Goal: Register for event/course

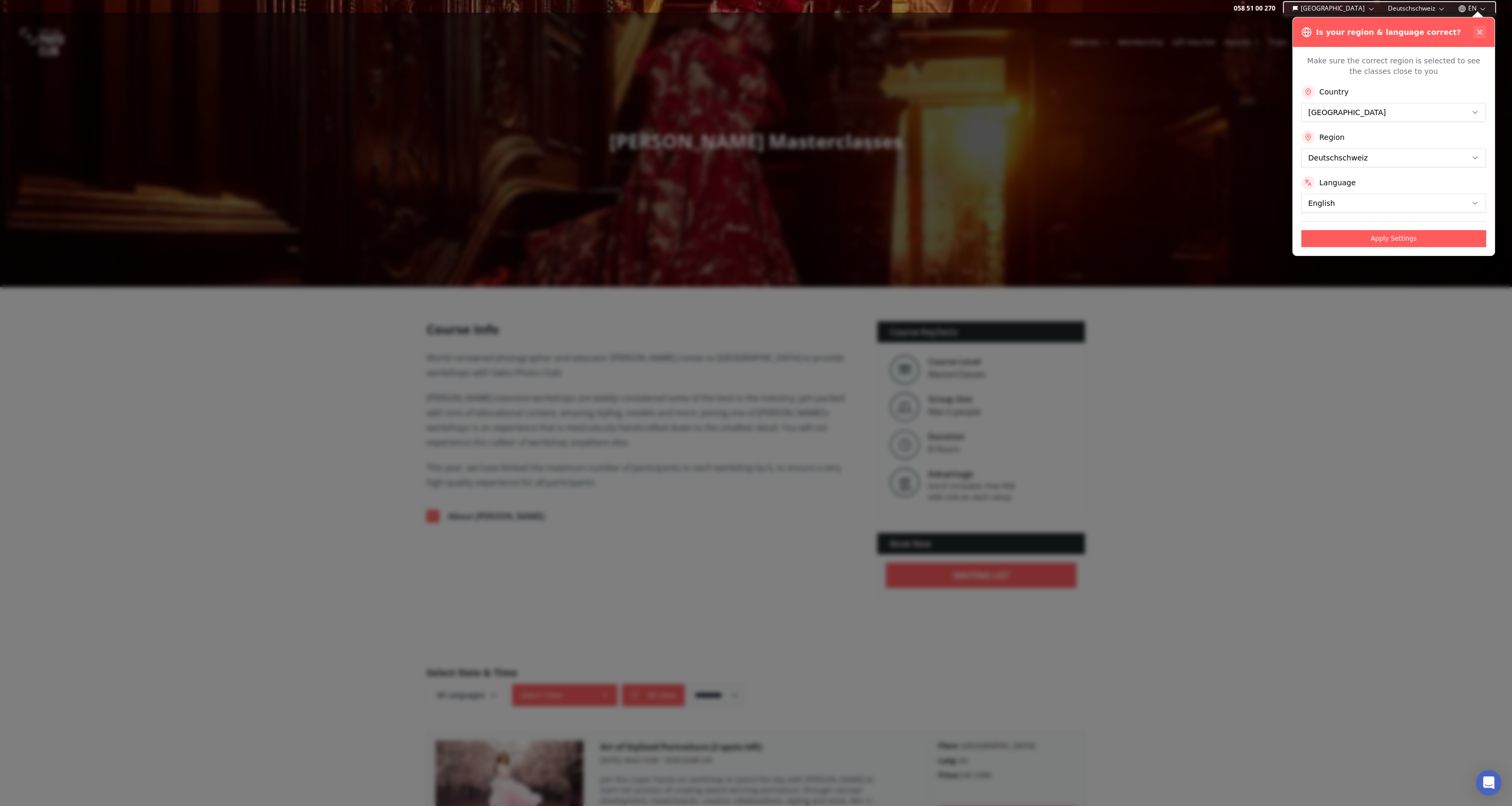
click at [1481, 32] on icon at bounding box center [1480, 32] width 5 height 5
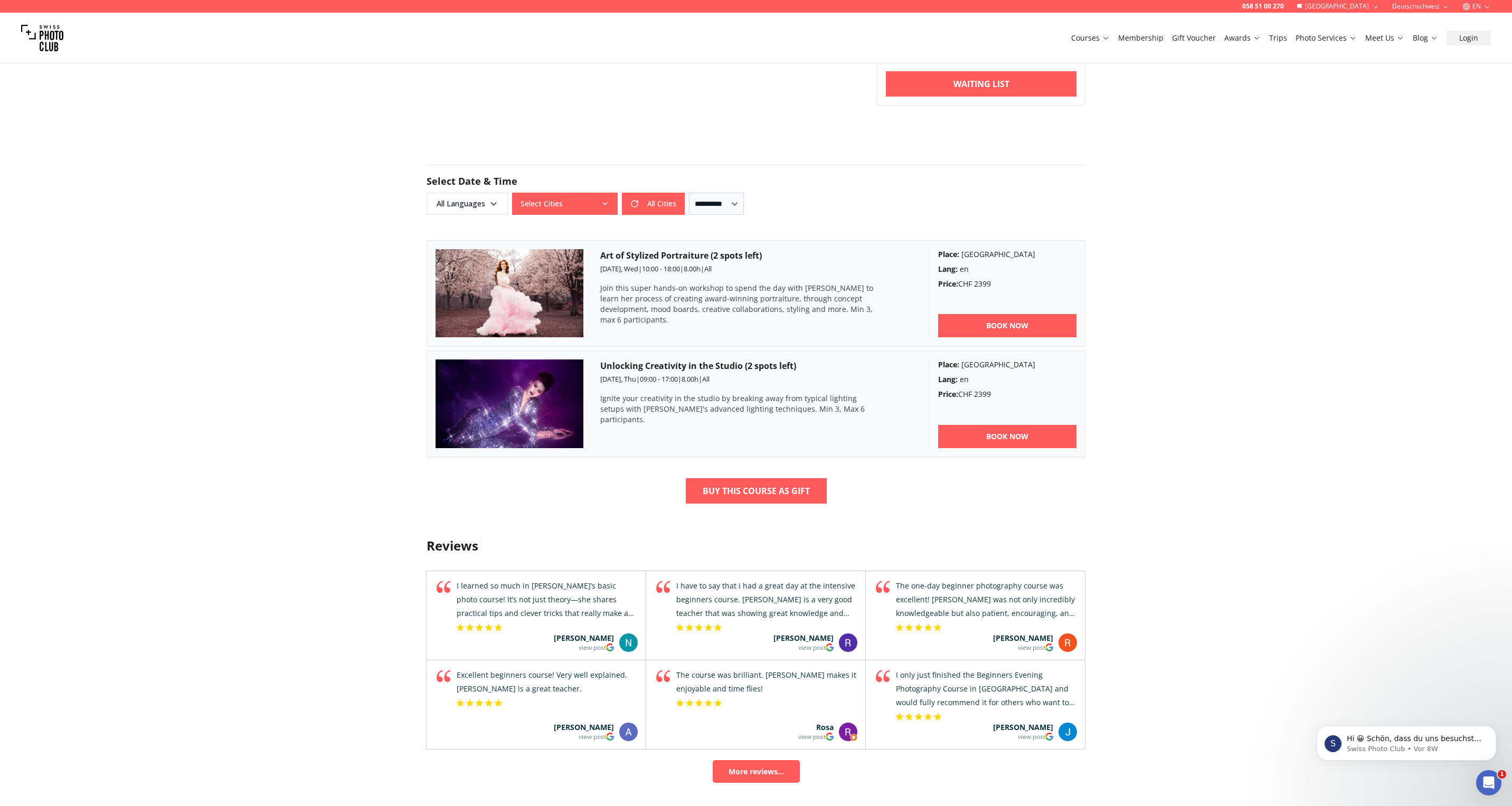
scroll to position [498, 0]
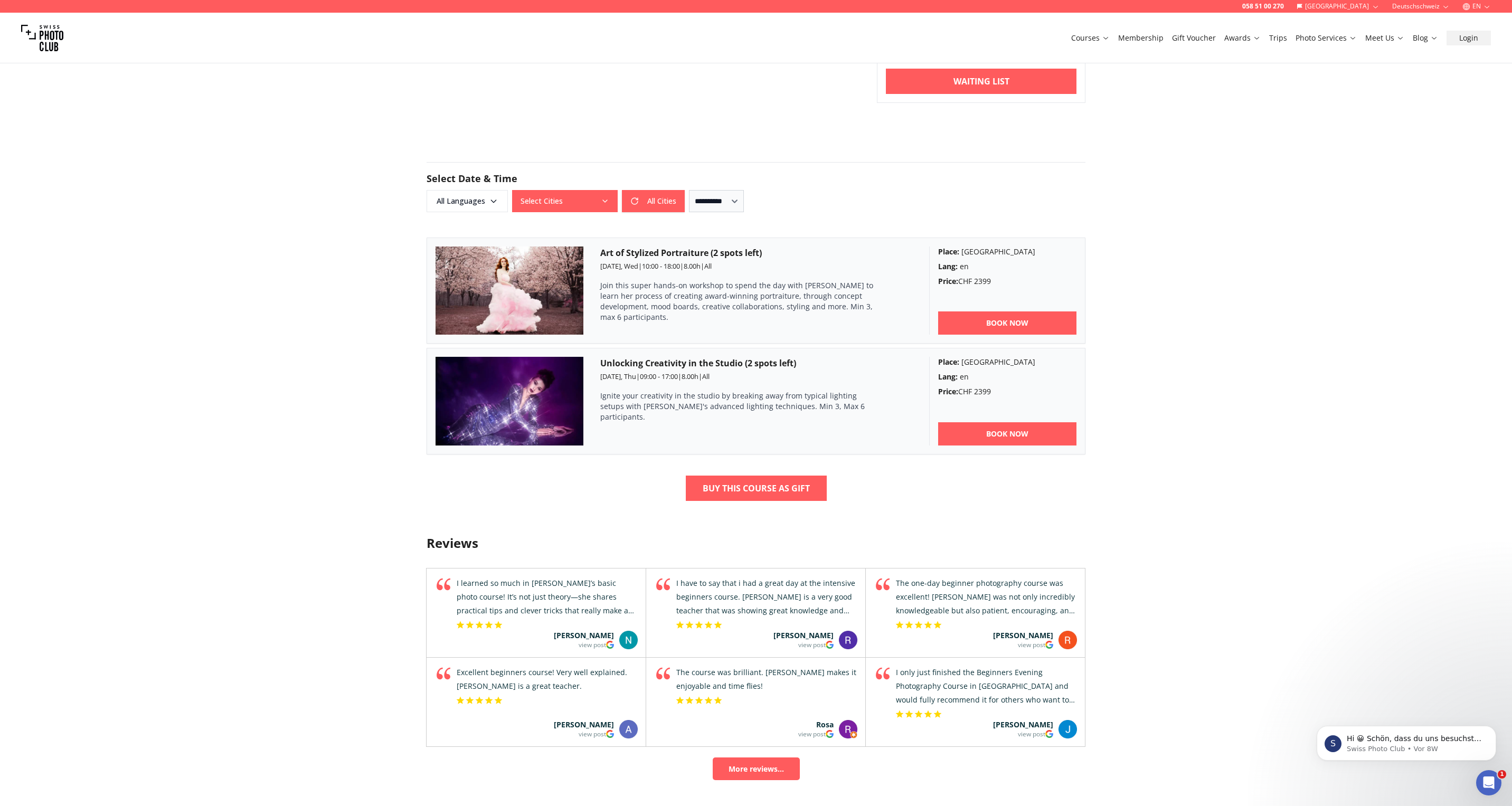
click at [665, 378] on span "09:00 - 17:00" at bounding box center [659, 377] width 38 height 9
click at [519, 382] on img at bounding box center [509, 402] width 147 height 89
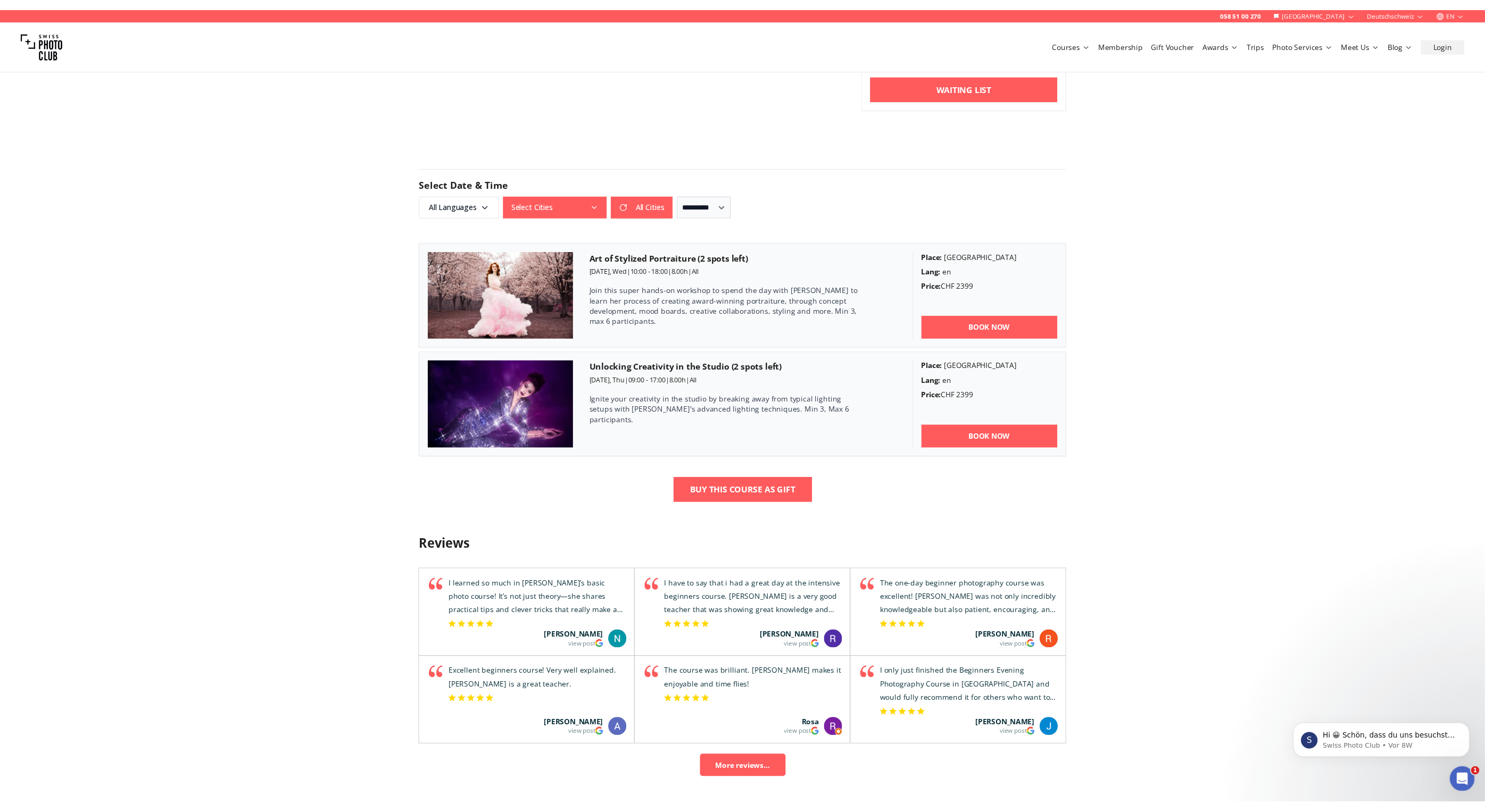
scroll to position [509, 0]
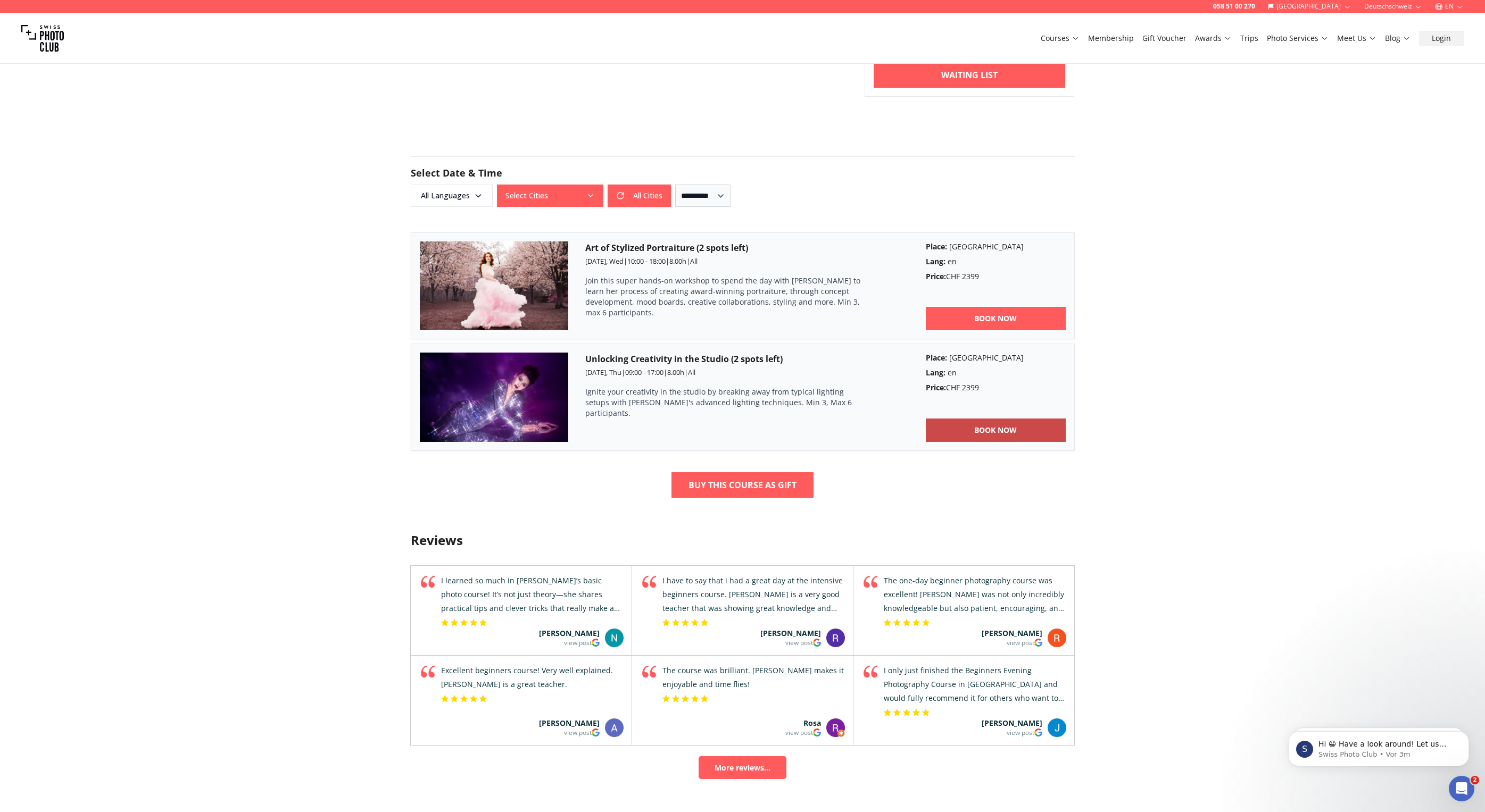
click at [1021, 427] on link "BOOK NOW" at bounding box center [995, 430] width 140 height 23
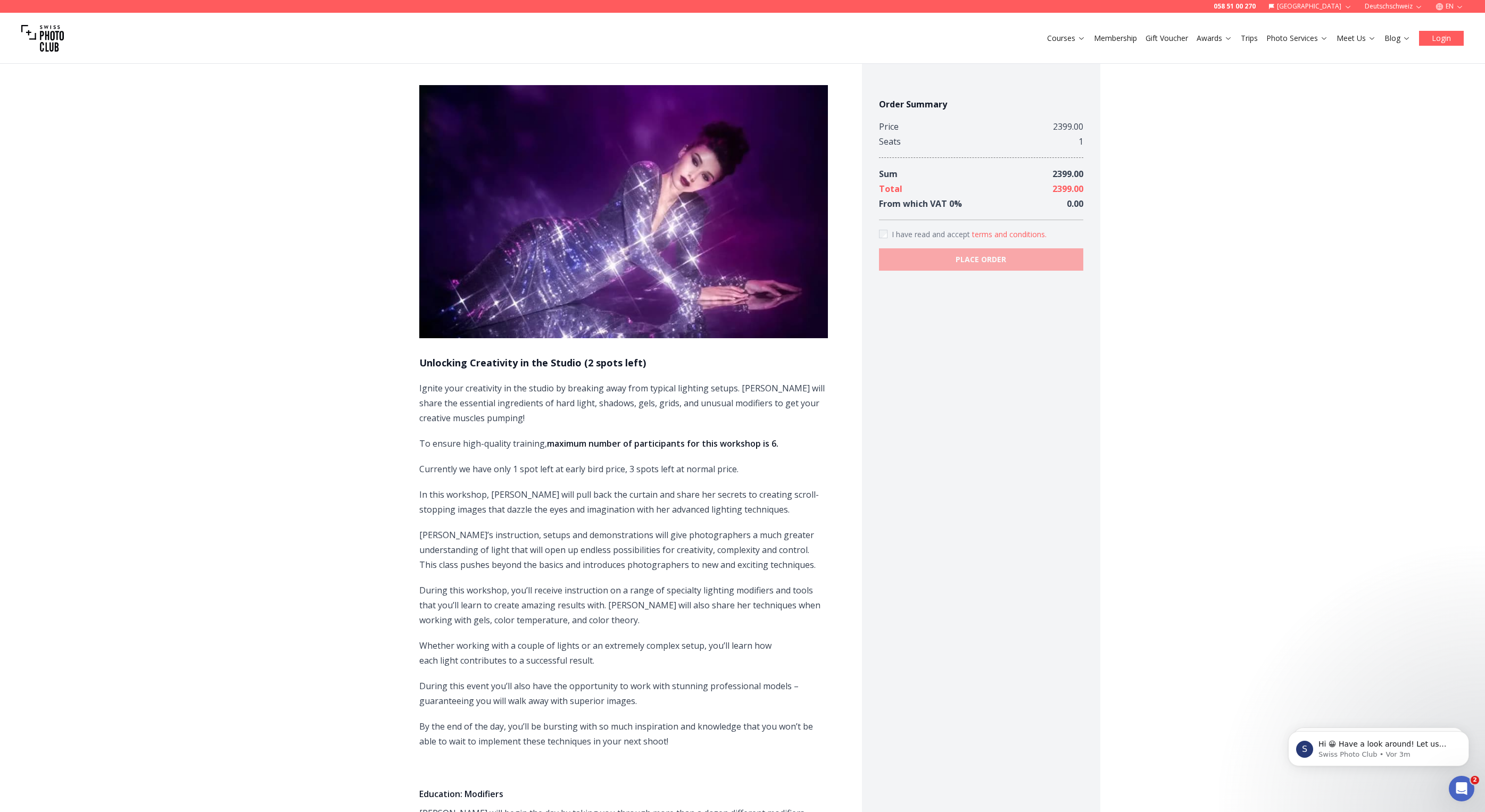
click at [1444, 41] on button "Login" at bounding box center [1441, 38] width 45 height 15
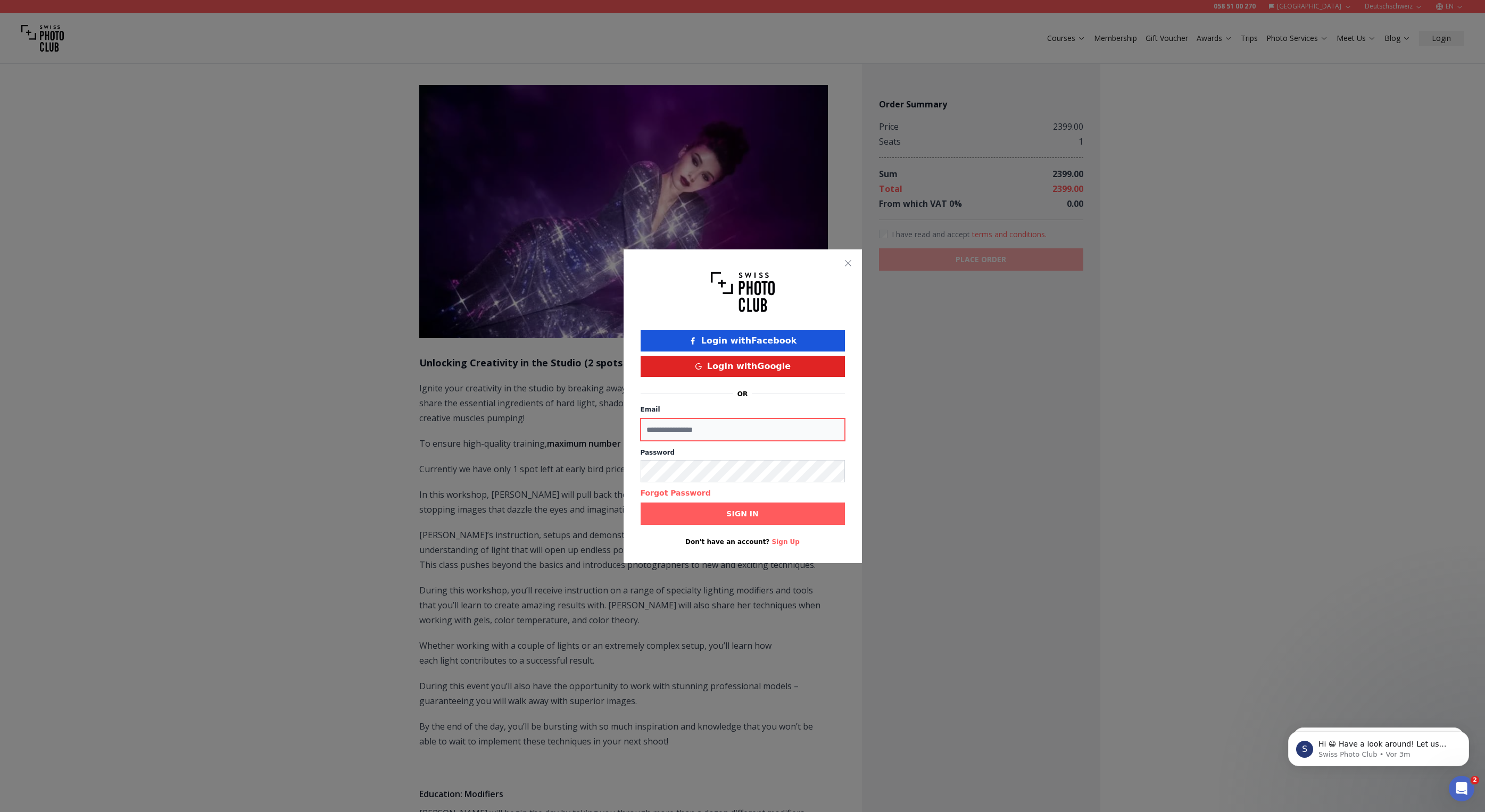
type input "**********"
click at [733, 510] on b "Sign in" at bounding box center [742, 513] width 32 height 10
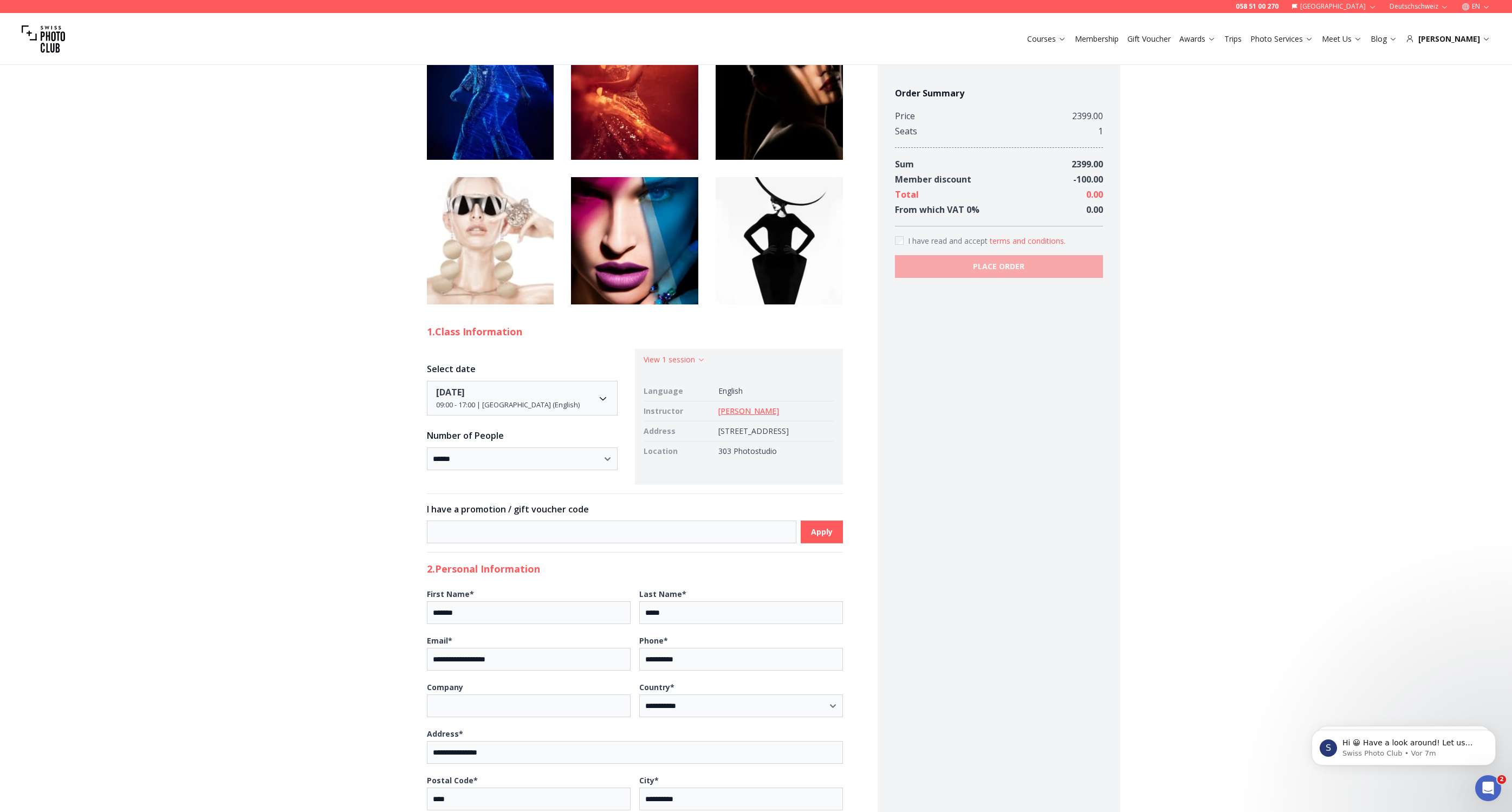
scroll to position [1347, 0]
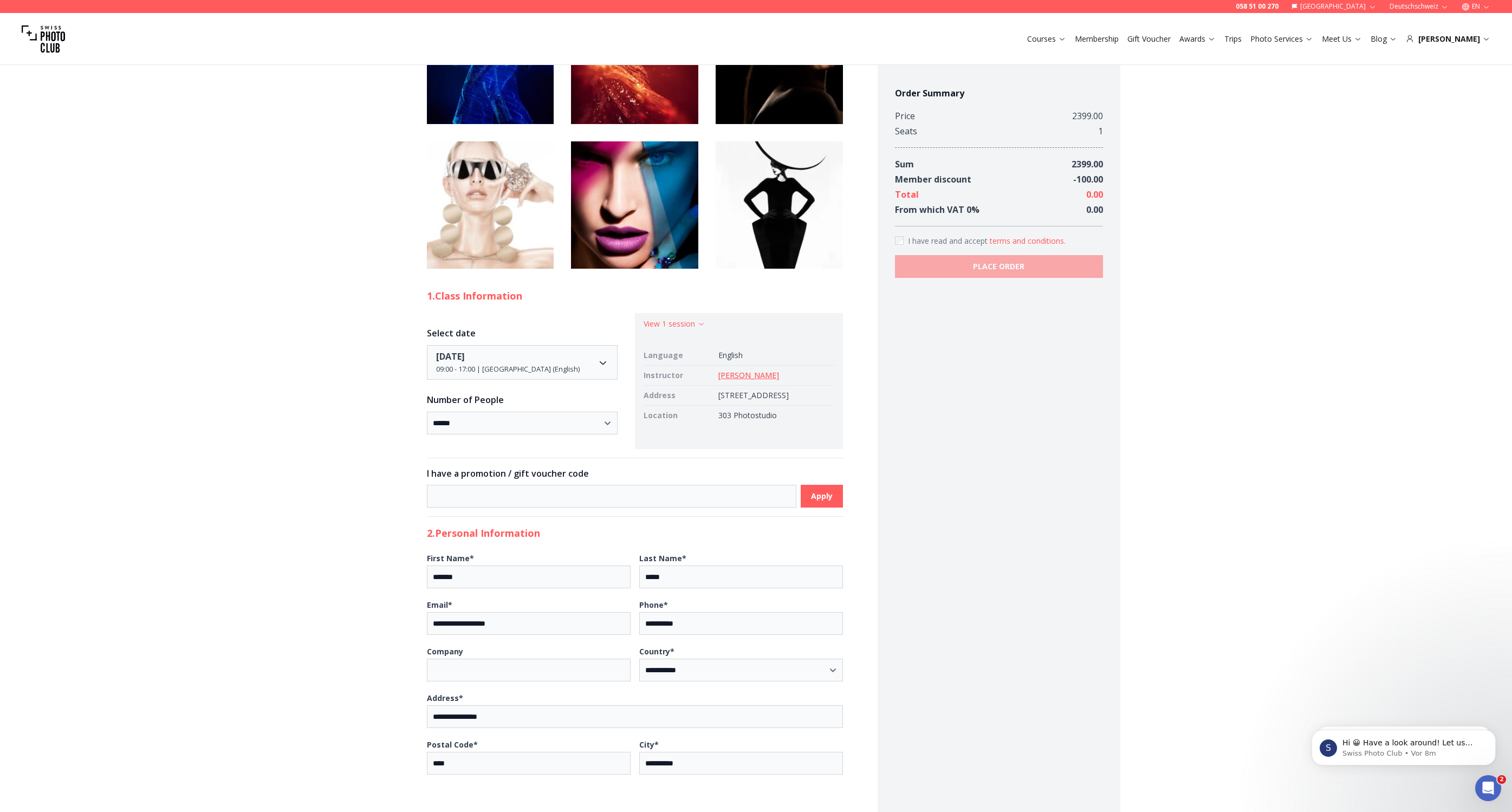
scroll to position [1383, 0]
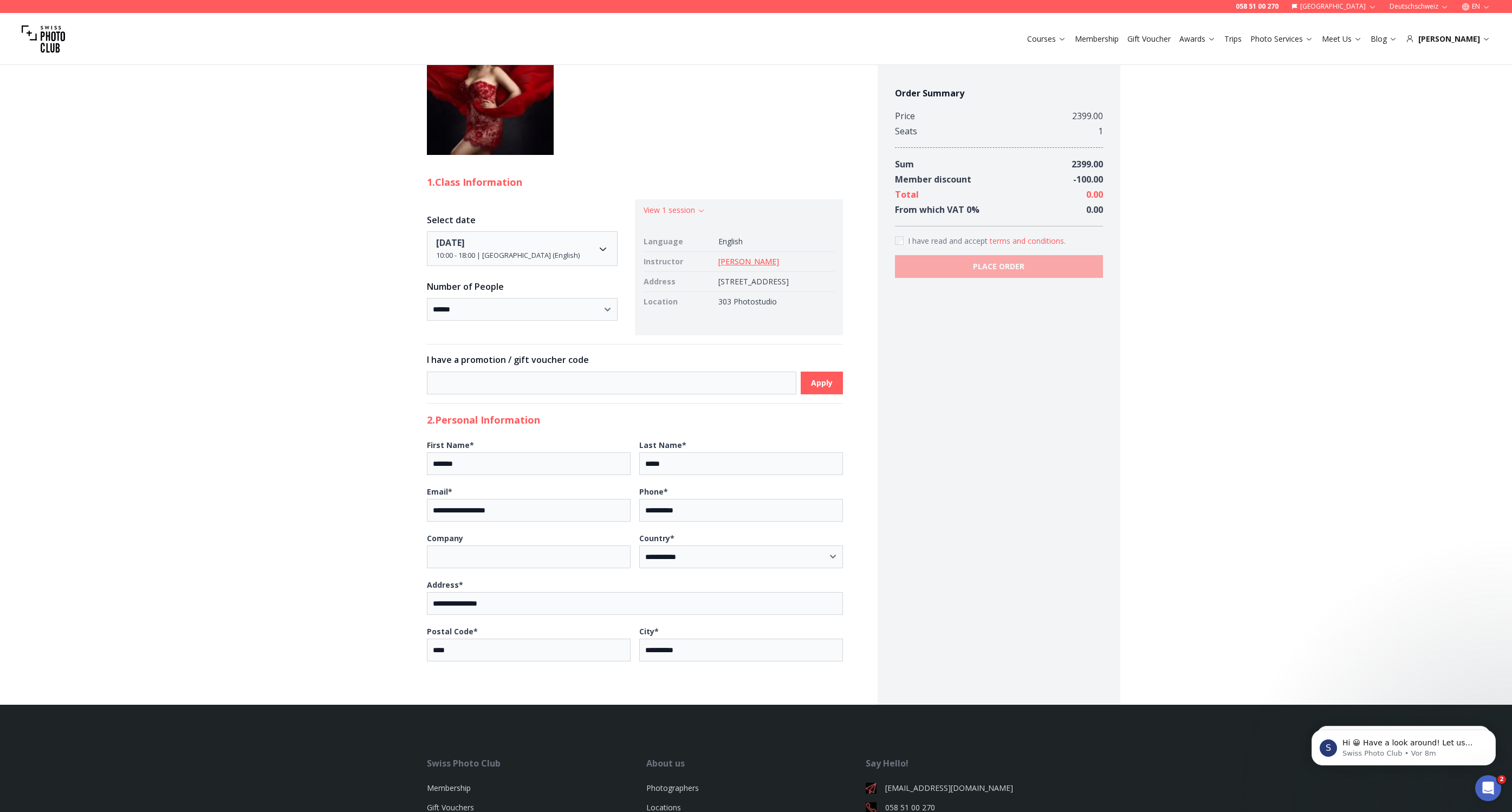
scroll to position [951, 0]
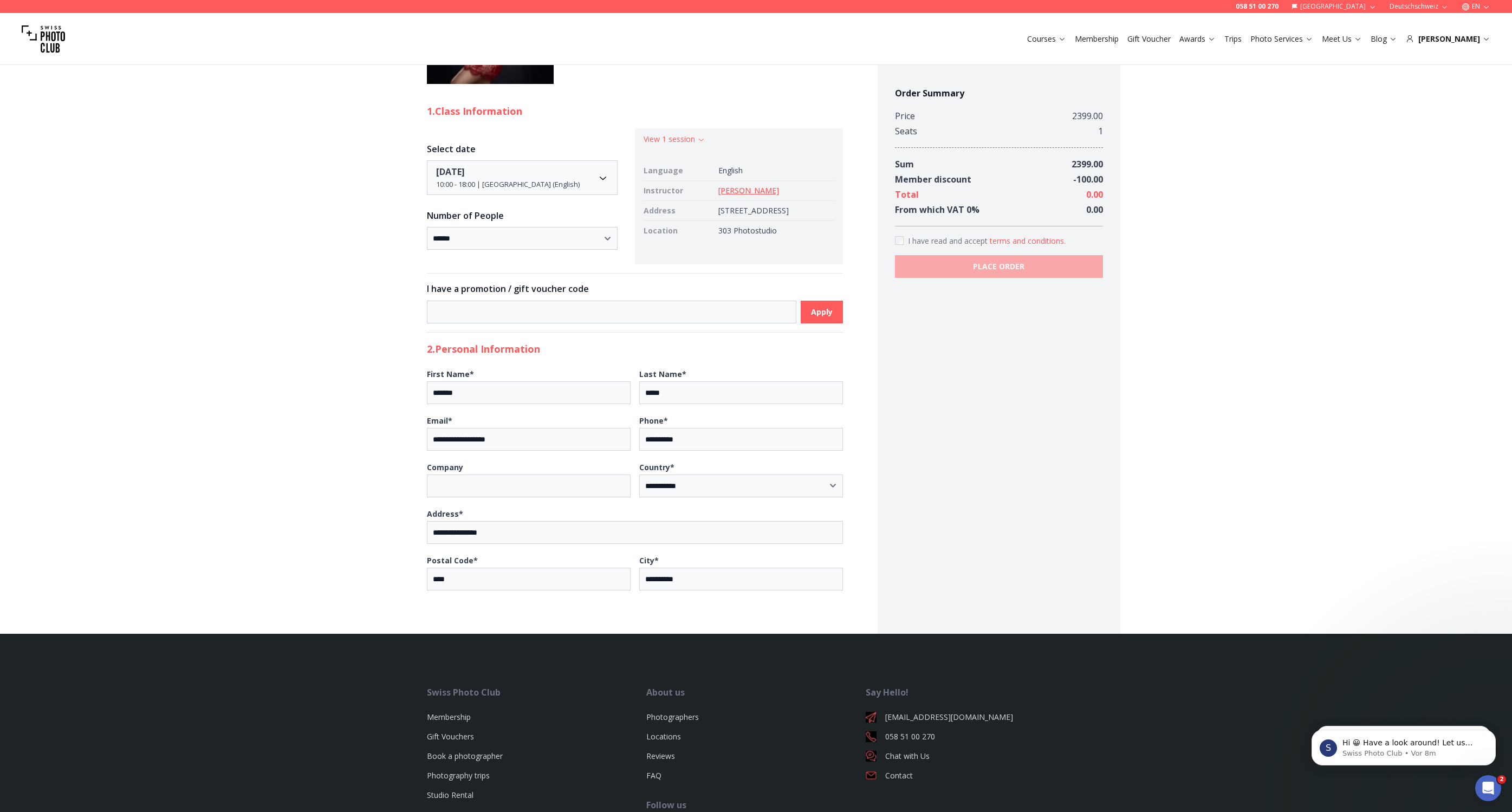
click at [903, 239] on label "I have read and accept terms and conditions ." at bounding box center [998, 241] width 208 height 11
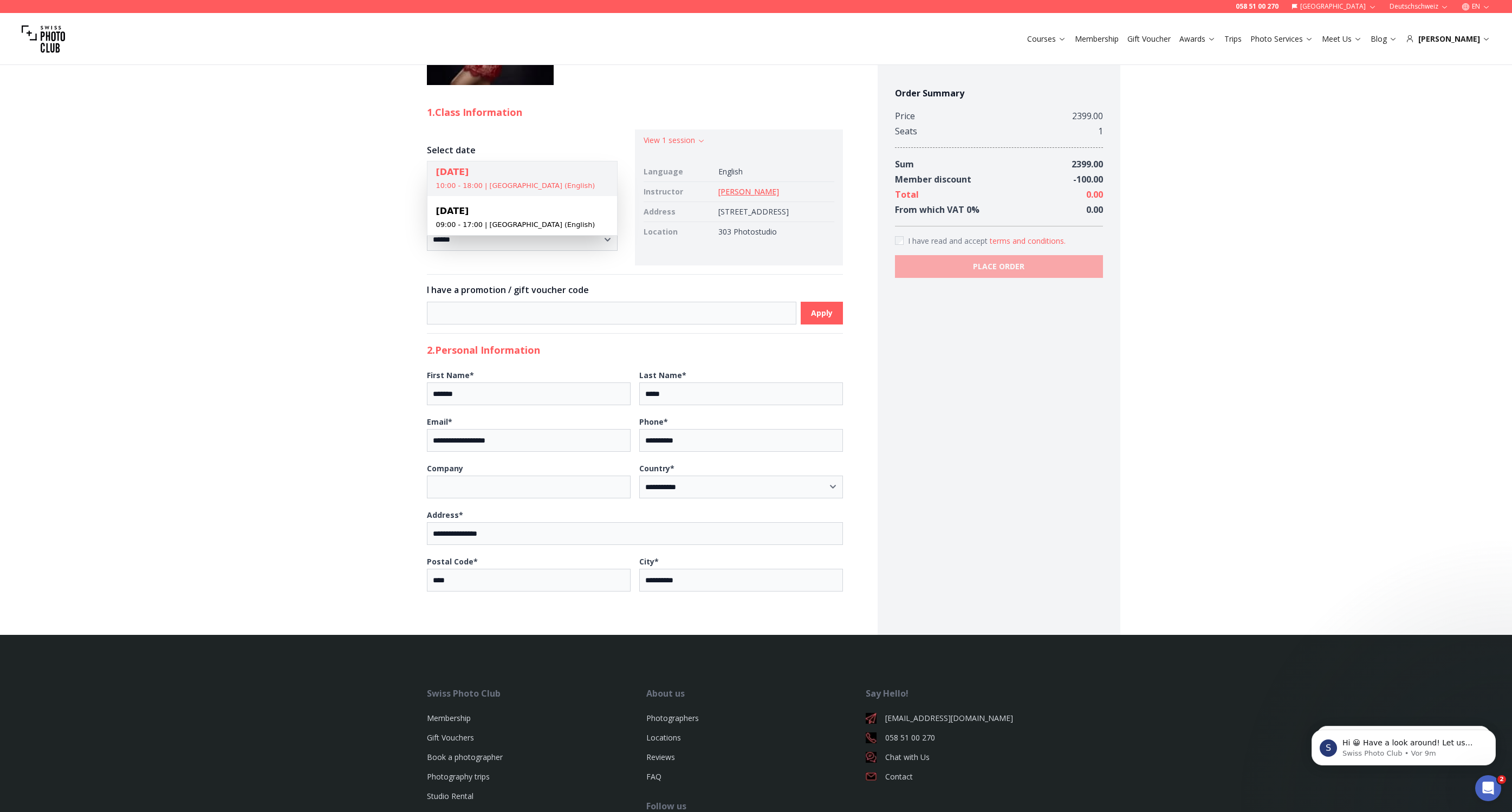
click at [599, 182] on body "**********" at bounding box center [756, 13] width 1512 height 1823
select select "**********"
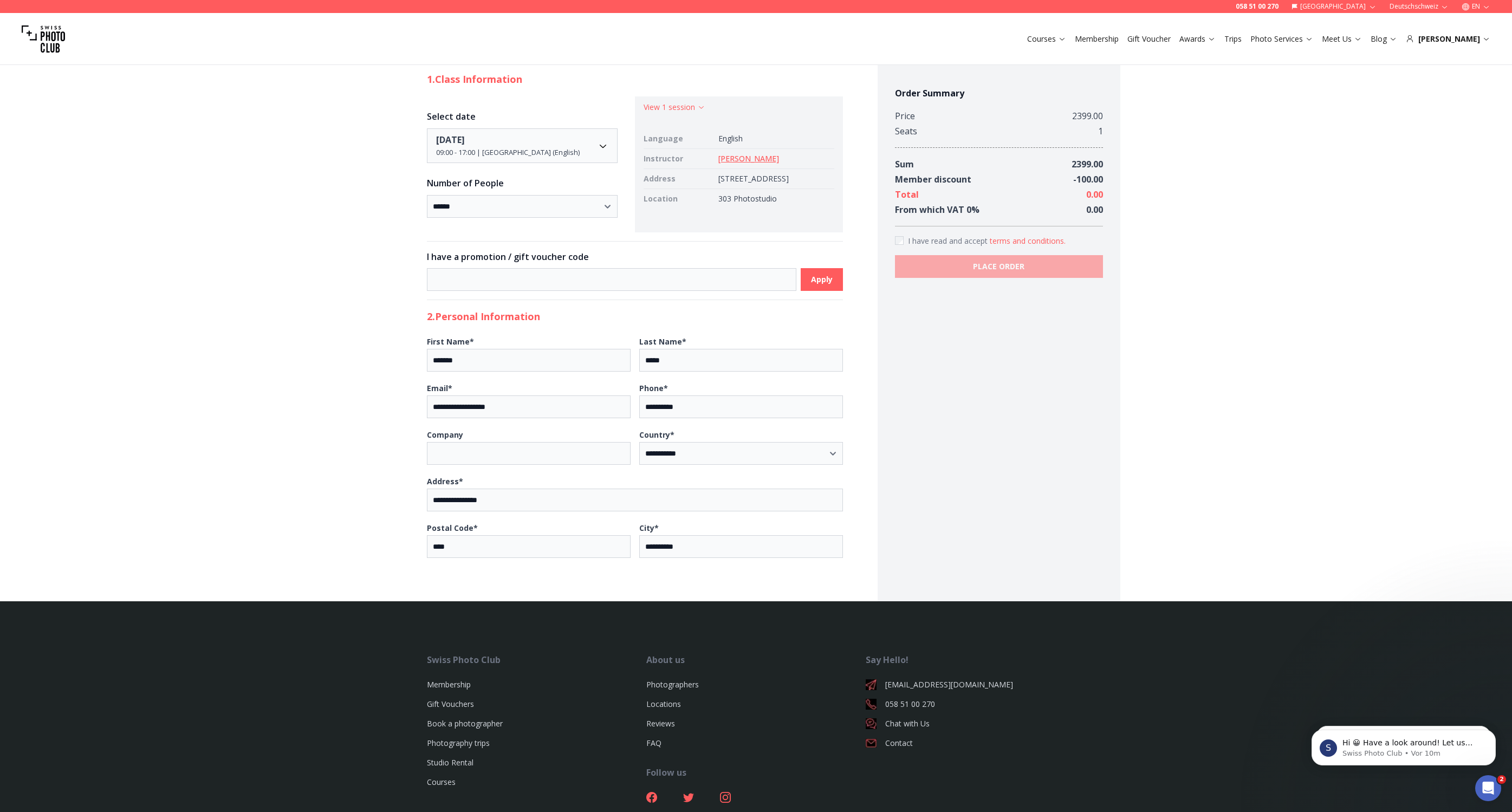
scroll to position [1600, 0]
